Goal: Information Seeking & Learning: Learn about a topic

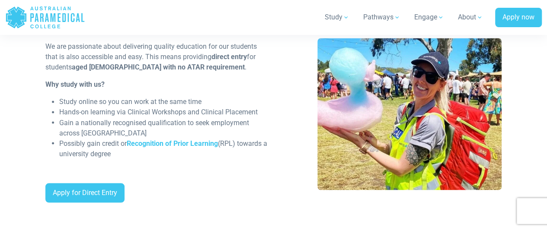
scroll to position [722, 0]
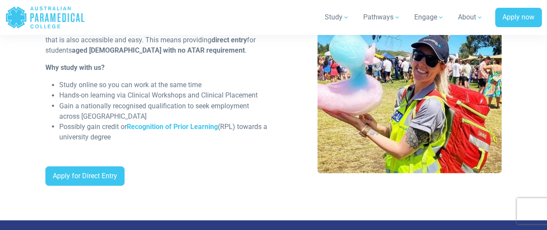
click at [21, 143] on div "Helping you to become a medic/ paramedic Our School Leaver Scheme We are passio…" at bounding box center [273, 75] width 547 height 289
click at [24, 141] on div "Helping you to become a medic/ paramedic Our School Leaver Scheme We are passio…" at bounding box center [273, 75] width 547 height 289
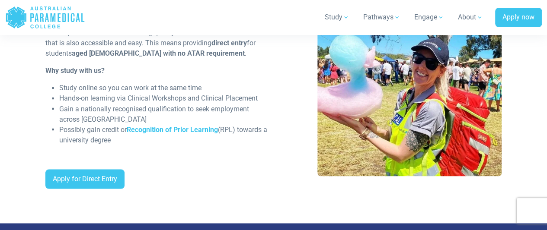
click at [23, 163] on div "Helping you to become a medic/ paramedic Our School Leaver Scheme We are passio…" at bounding box center [273, 78] width 547 height 289
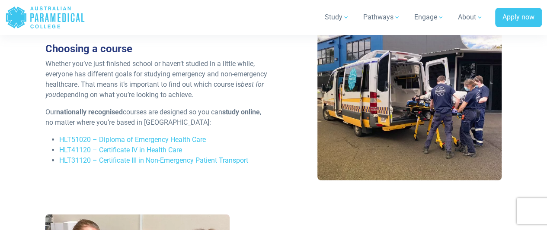
scroll to position [1209, 0]
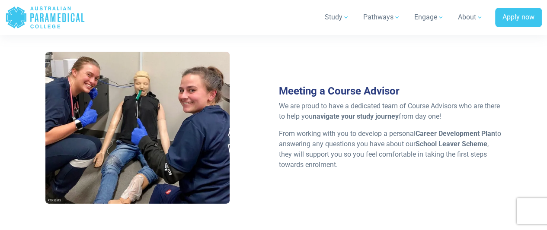
click at [60, 165] on div at bounding box center [137, 128] width 184 height 152
click at [59, 170] on div at bounding box center [137, 128] width 184 height 152
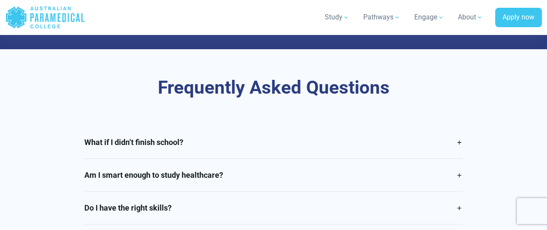
scroll to position [1955, 0]
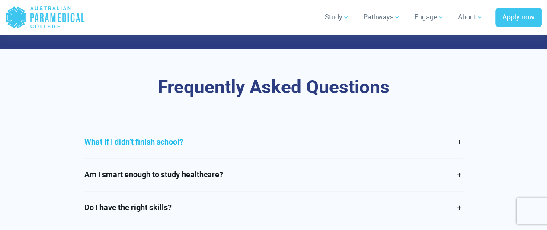
click at [99, 126] on link "What if I didn’t finish school?" at bounding box center [273, 142] width 378 height 32
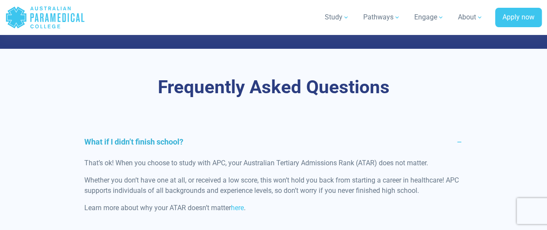
click at [102, 126] on link "What if I didn’t finish school?" at bounding box center [273, 142] width 378 height 32
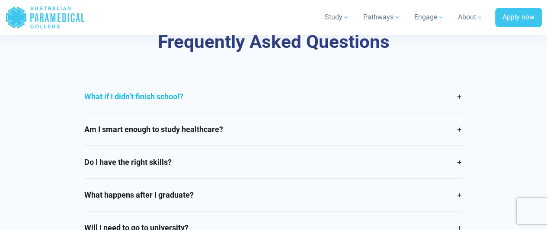
scroll to position [2001, 0]
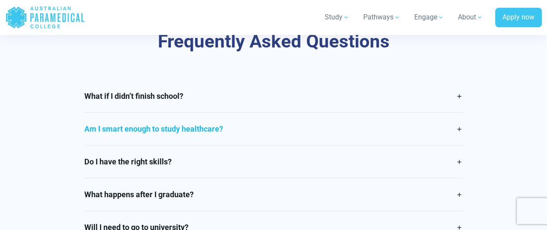
click at [97, 121] on link "Am I smart enough to study healthcare?" at bounding box center [273, 129] width 378 height 32
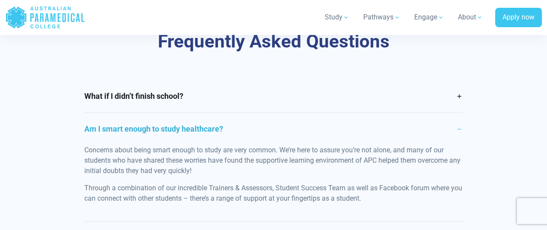
click at [92, 113] on link "Am I smart enough to study healthcare?" at bounding box center [273, 129] width 378 height 32
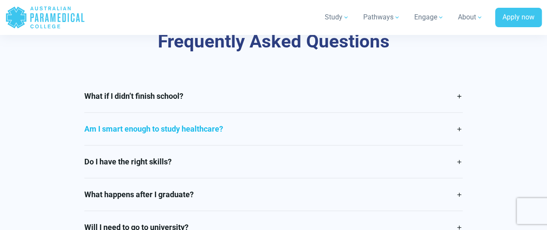
click at [87, 116] on link "Am I smart enough to study healthcare?" at bounding box center [273, 129] width 378 height 32
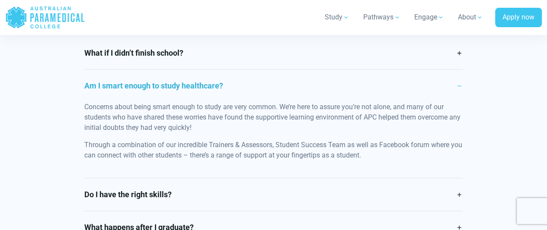
scroll to position [2050, 0]
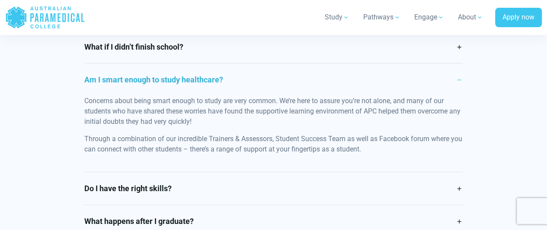
click at [89, 71] on link "Am I smart enough to study healthcare?" at bounding box center [273, 80] width 378 height 32
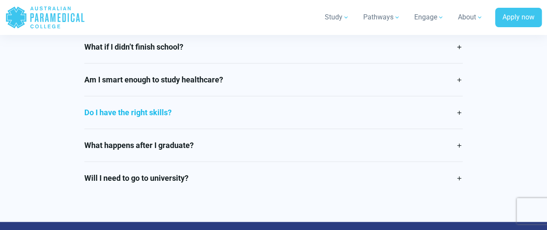
click at [113, 96] on link "Do I have the right skills?" at bounding box center [273, 112] width 378 height 32
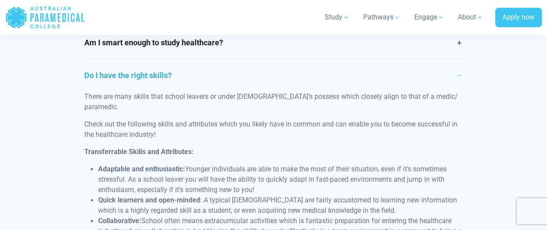
scroll to position [2090, 0]
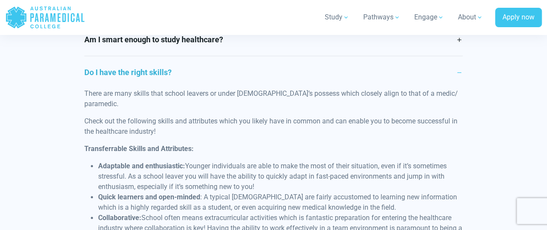
click at [76, 104] on div "What if I didn’t finish school? That’s ok! When you choose to study with APC, y…" at bounding box center [273, 174] width 466 height 368
click at [76, 88] on div "What if I didn’t finish school? That’s ok! When you choose to study with APC, y…" at bounding box center [273, 174] width 466 height 368
click at [75, 83] on div "What if I didn’t finish school? That’s ok! When you choose to study with APC, y…" at bounding box center [273, 174] width 466 height 368
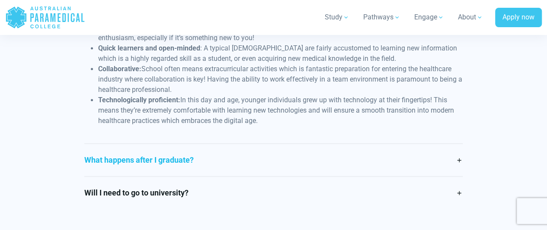
click at [94, 144] on link "What happens after I graduate?" at bounding box center [273, 160] width 378 height 32
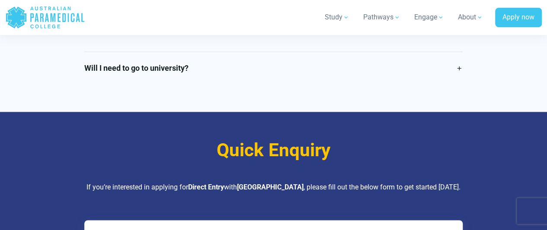
scroll to position [2231, 0]
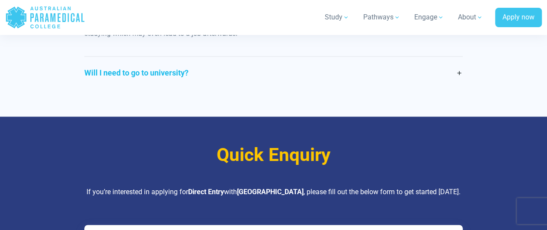
click at [123, 66] on link "Will I need to go to university?" at bounding box center [273, 73] width 378 height 32
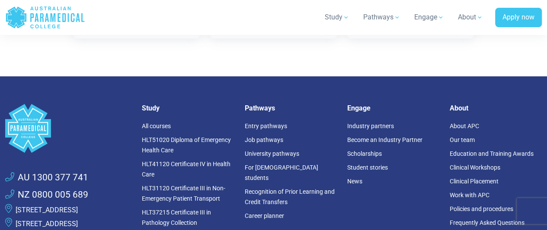
scroll to position [3077, 0]
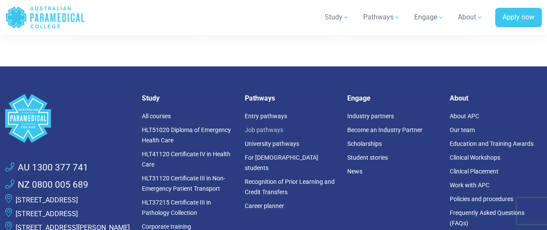
click at [246, 127] on link "Job pathways" at bounding box center [263, 130] width 38 height 7
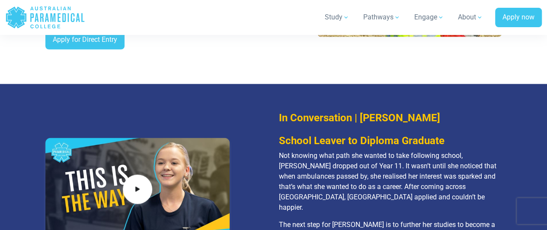
scroll to position [840, 0]
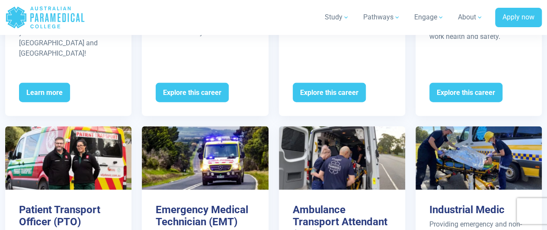
scroll to position [1064, 0]
